Goal: Navigation & Orientation: Understand site structure

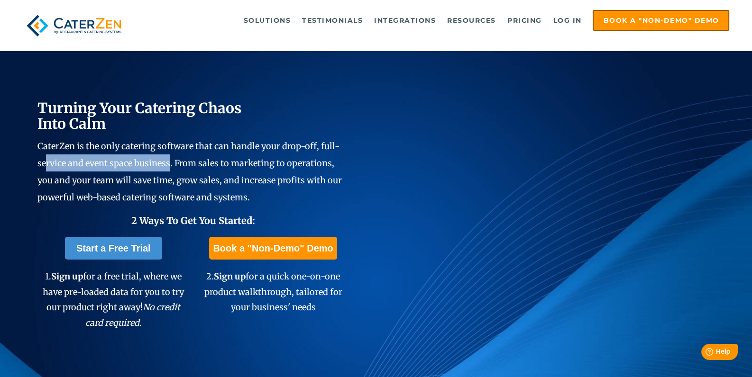
drag, startPoint x: 46, startPoint y: 170, endPoint x: 187, endPoint y: 164, distance: 141.5
click at [173, 161] on p "CaterZen is the only catering software that can handle your drop-off, full-serv…" at bounding box center [193, 172] width 312 height 68
click at [198, 165] on span "CaterZen is the only catering software that can handle your drop-off, full-serv…" at bounding box center [189, 172] width 304 height 62
click at [219, 170] on span "CaterZen is the only catering software that can handle your drop-off, full-serv…" at bounding box center [189, 172] width 304 height 62
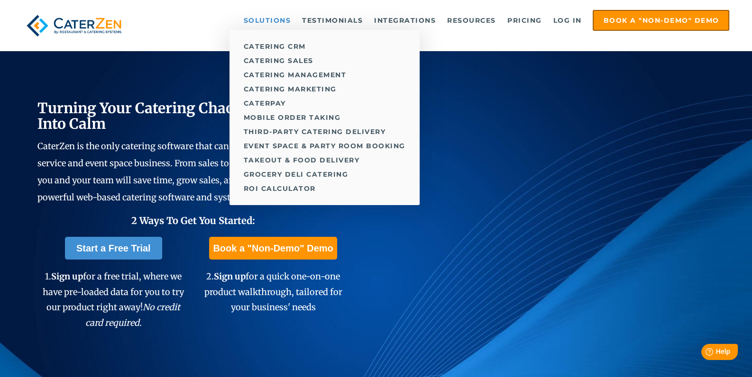
click at [261, 22] on link "Solutions" at bounding box center [267, 20] width 57 height 19
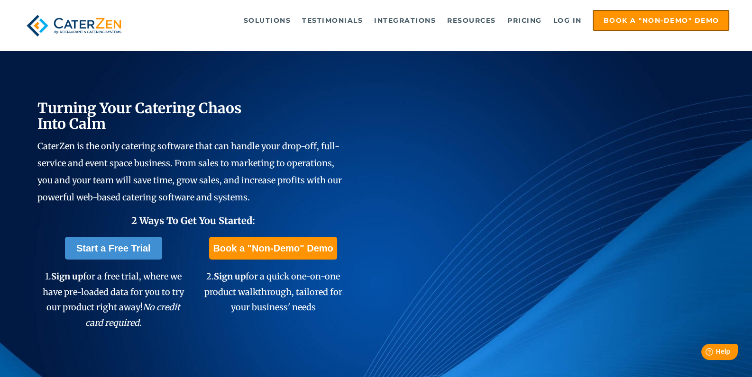
click at [80, 30] on img at bounding box center [74, 25] width 103 height 31
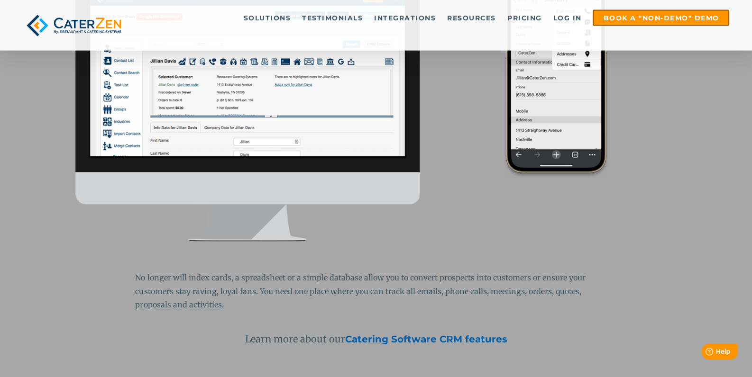
scroll to position [925, 0]
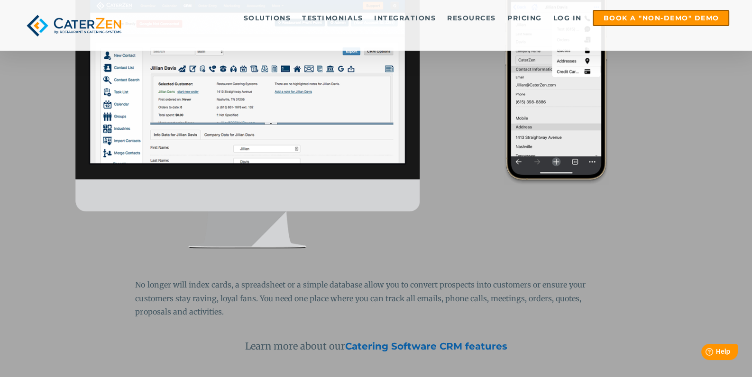
click at [214, 183] on img at bounding box center [247, 110] width 345 height 278
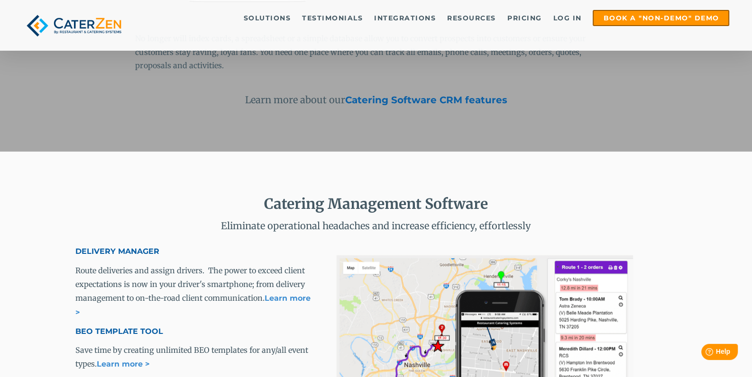
scroll to position [740, 0]
